Goal: Task Accomplishment & Management: Manage account settings

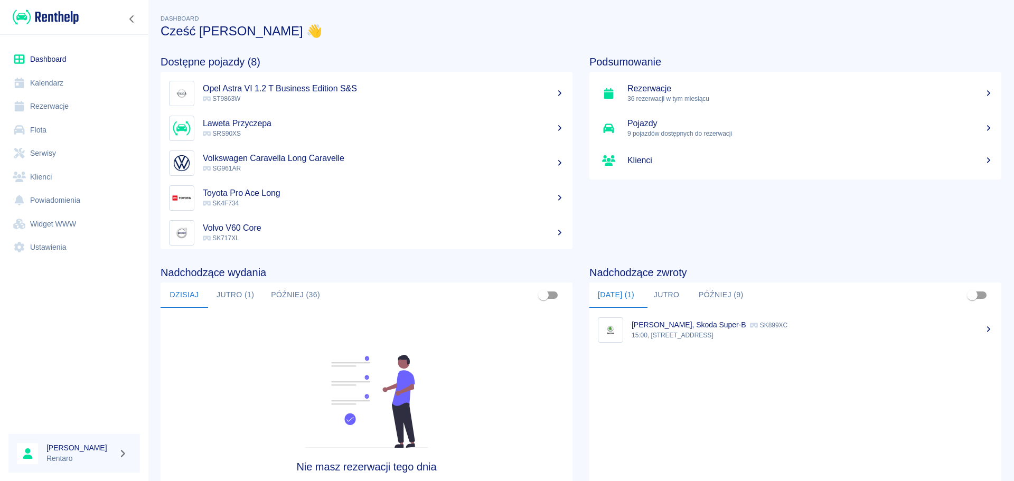
click at [61, 85] on link "Kalendarz" at bounding box center [74, 83] width 132 height 24
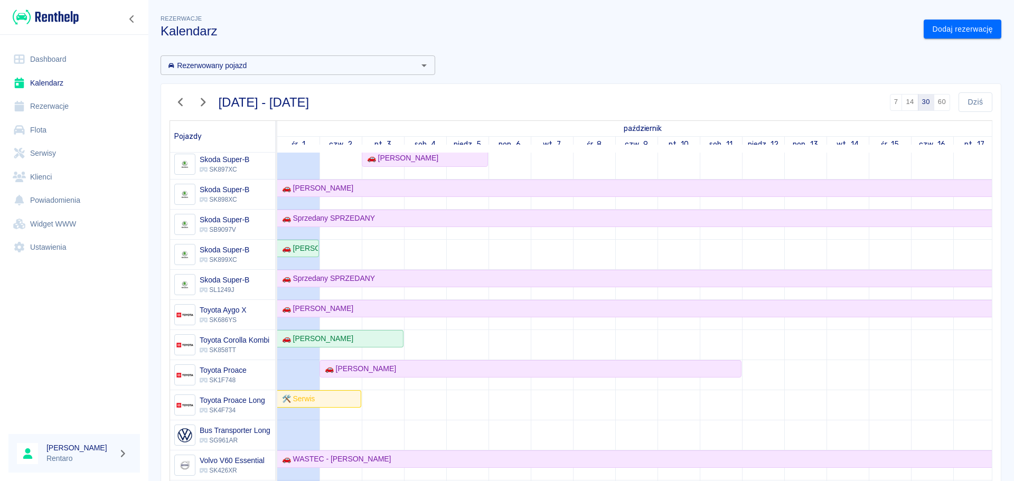
scroll to position [792, 0]
click at [308, 244] on div "🚗 [PERSON_NAME]" at bounding box center [298, 247] width 40 height 11
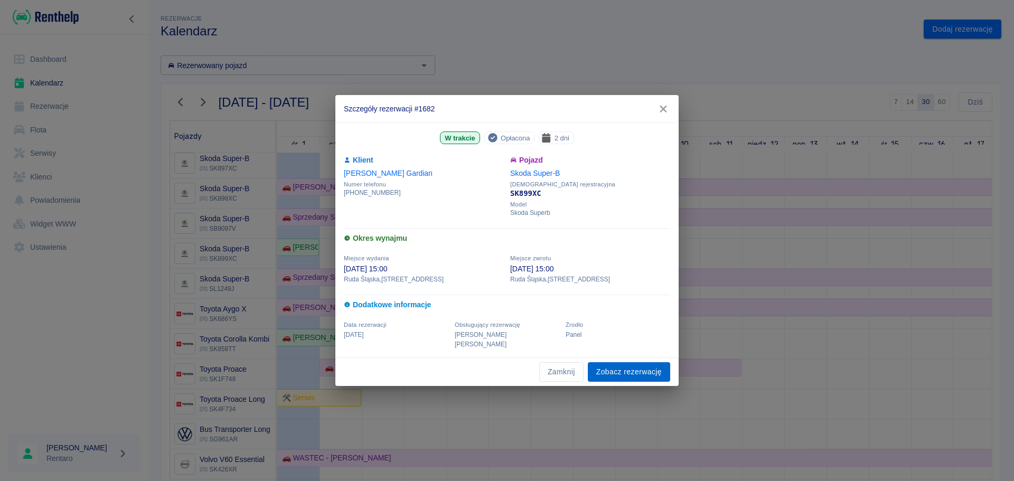
click at [630, 363] on link "Zobacz rezerwację" at bounding box center [629, 372] width 82 height 20
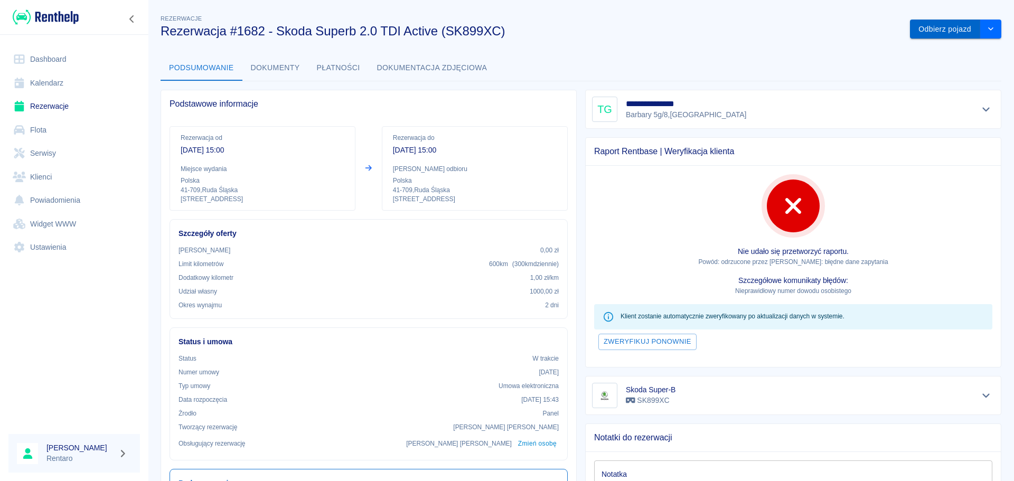
click at [969, 30] on button "Odbierz pojazd" at bounding box center [945, 30] width 70 height 20
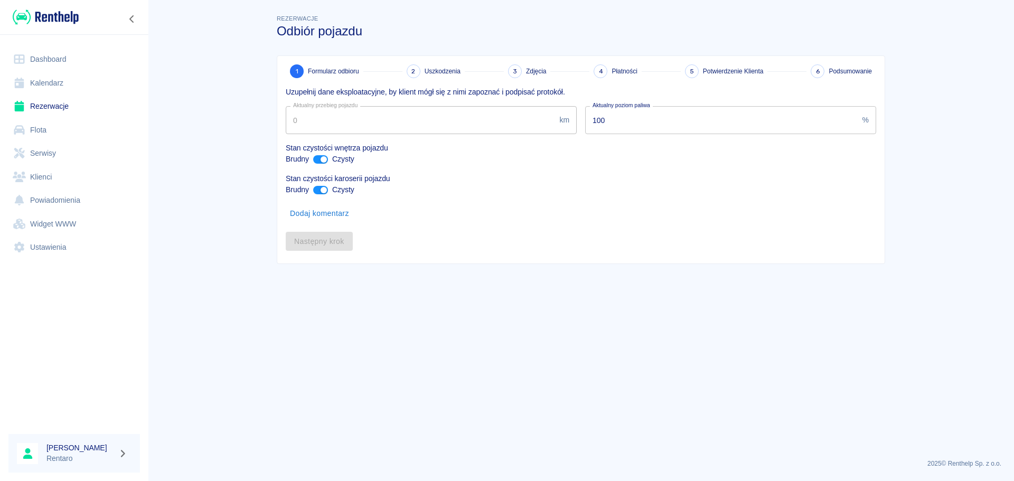
type input "230204"
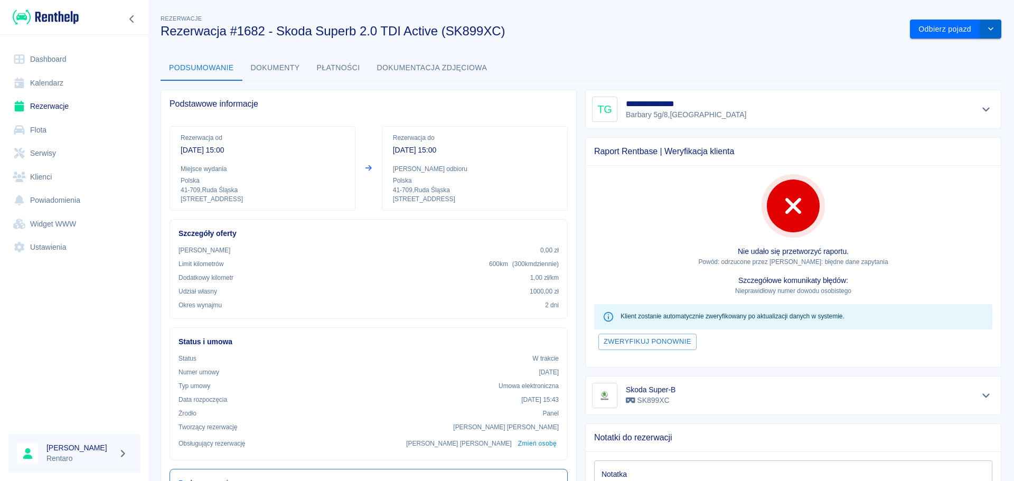
click at [987, 26] on icon "drop-down" at bounding box center [991, 28] width 8 height 7
click at [944, 51] on li "Przedłuż rezerwację" at bounding box center [948, 51] width 83 height 17
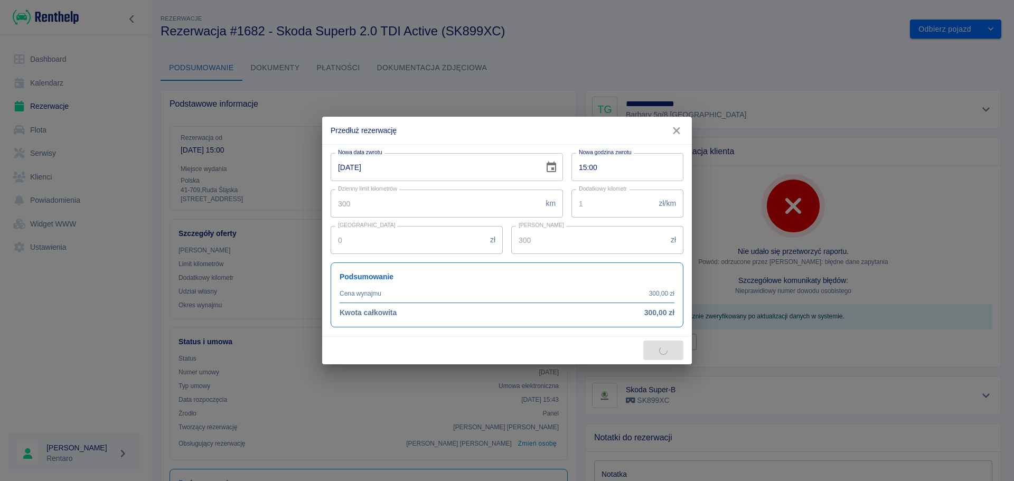
type input "310"
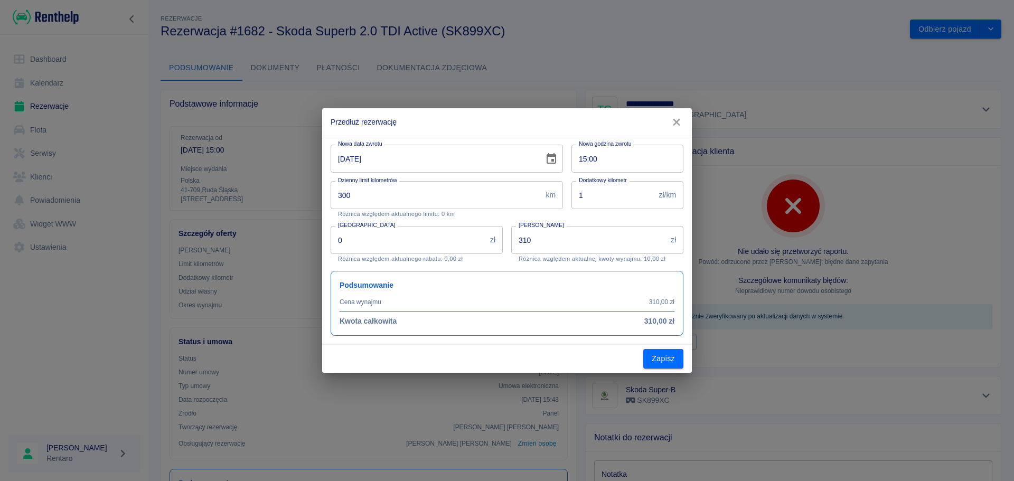
click at [556, 159] on icon "Choose date, selected date is 1 paź 2025" at bounding box center [552, 158] width 10 height 11
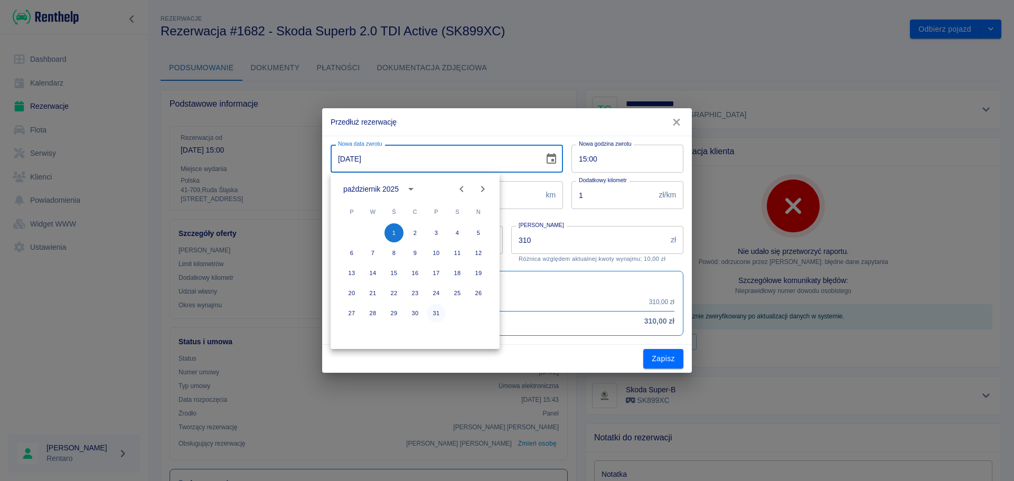
click at [434, 314] on button "31" at bounding box center [436, 313] width 19 height 19
type input "[DATE]"
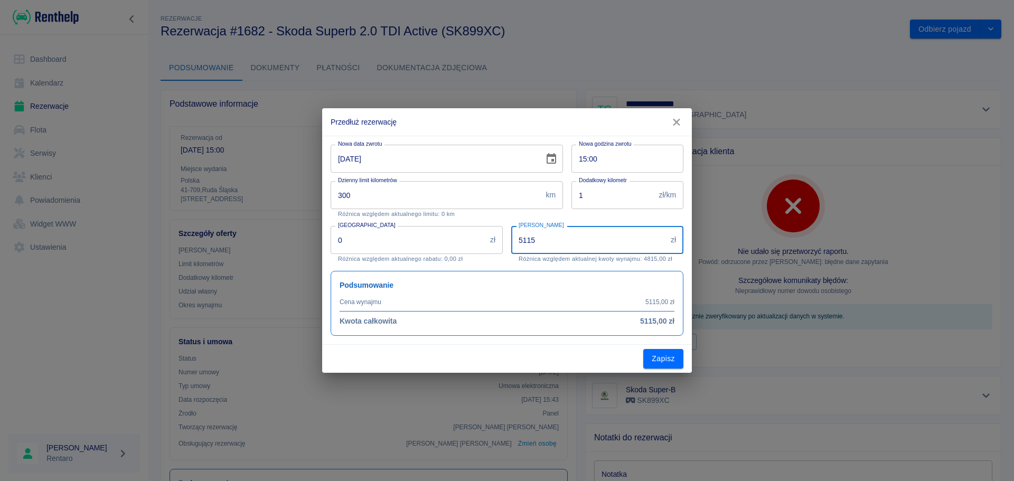
drag, startPoint x: 583, startPoint y: 239, endPoint x: 449, endPoint y: 241, distance: 134.7
click at [449, 241] on div "Nowa data zwrotu [DATE] Nowa data zwrotu Nowa godzina zwrotu 15:00 Nowa godzina…" at bounding box center [502, 236] width 361 height 200
type input "2800"
click at [670, 360] on button "Zapisz" at bounding box center [664, 359] width 40 height 20
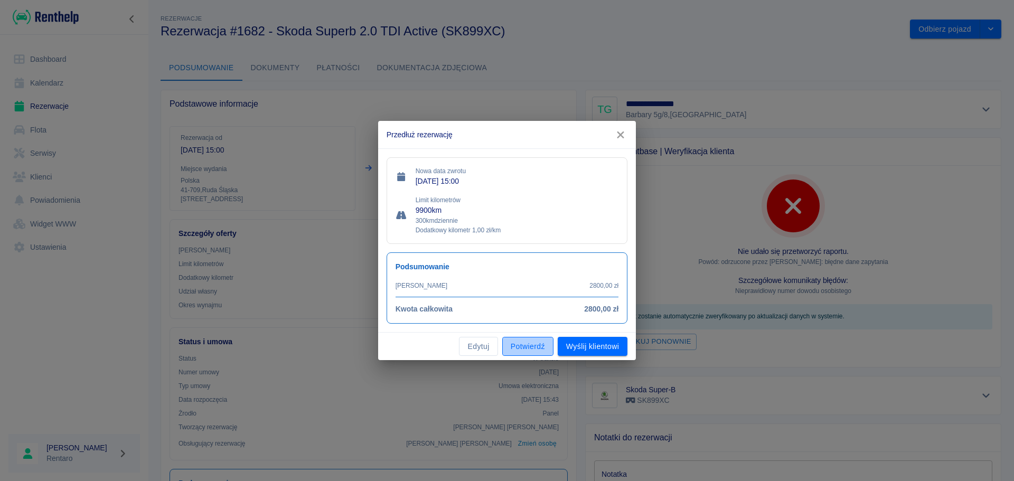
click at [533, 347] on button "Potwierdź" at bounding box center [527, 347] width 51 height 20
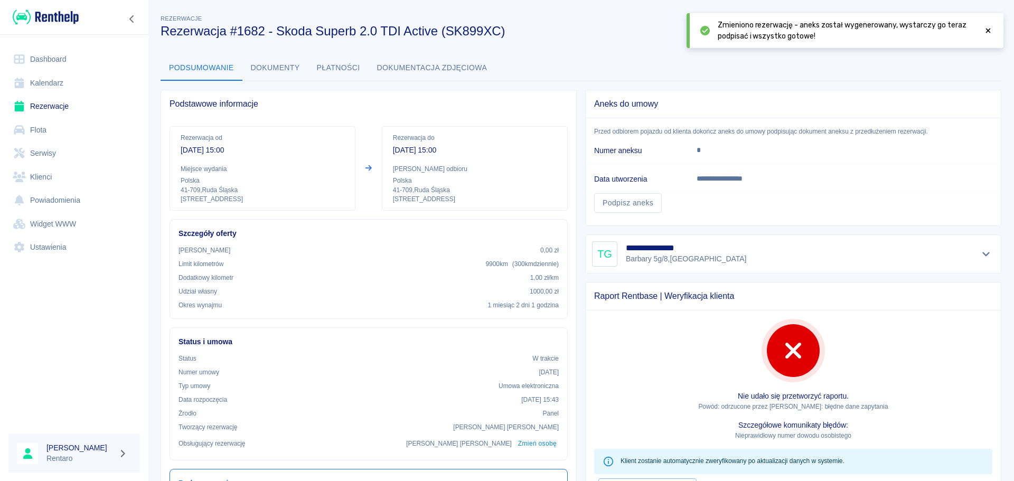
click at [989, 31] on icon at bounding box center [989, 30] width 10 height 7
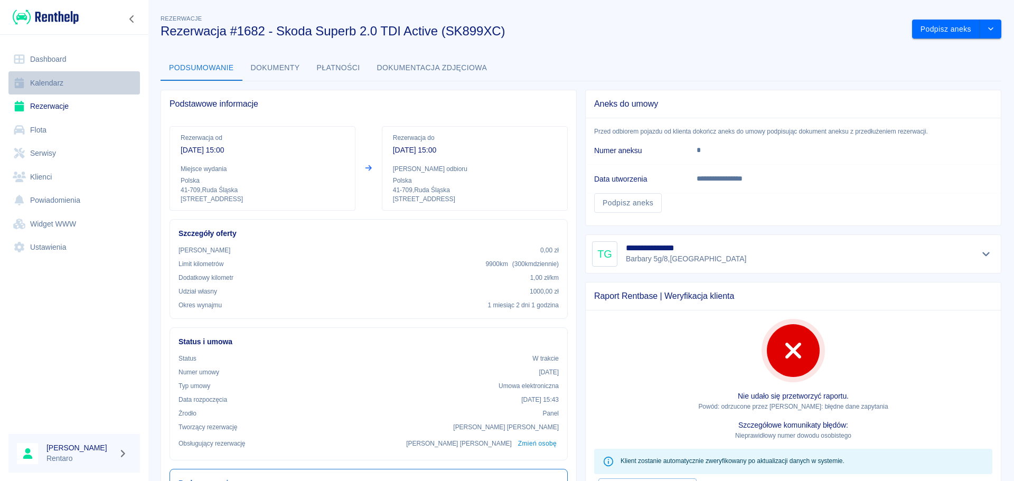
click at [26, 81] on link "Kalendarz" at bounding box center [74, 83] width 132 height 24
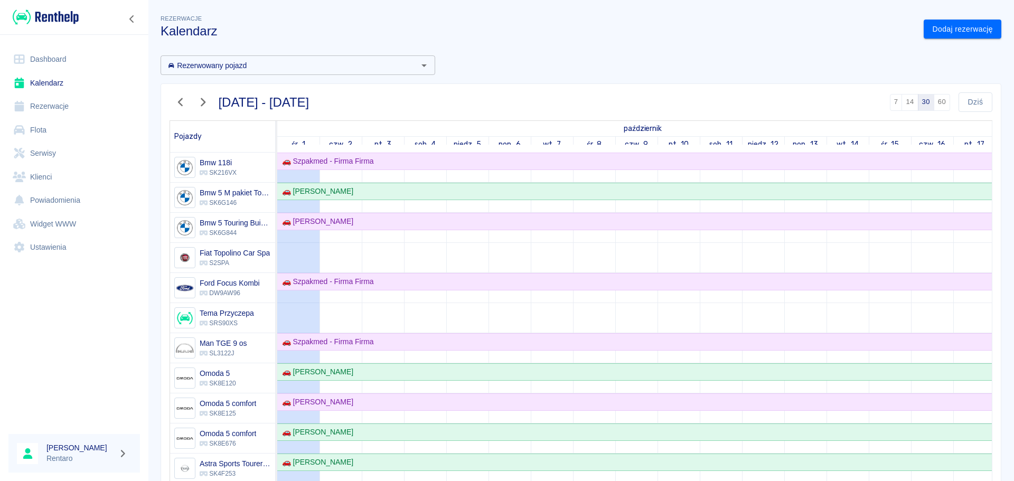
click at [47, 80] on link "Kalendarz" at bounding box center [74, 83] width 132 height 24
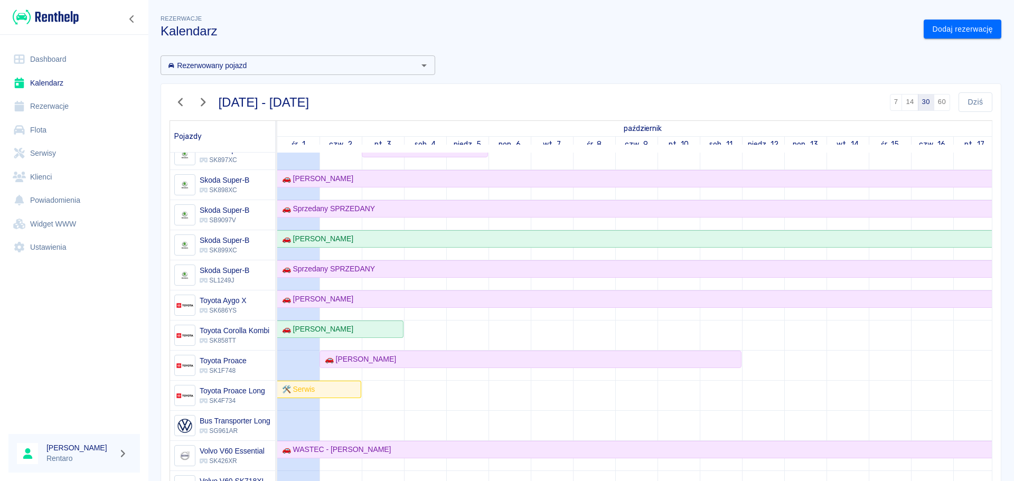
scroll to position [751, 0]
